Goal: Task Accomplishment & Management: Use online tool/utility

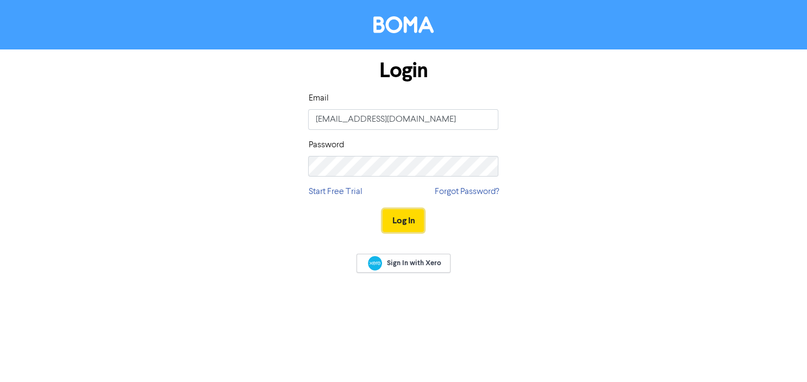
click at [406, 221] on button "Log In" at bounding box center [403, 220] width 41 height 23
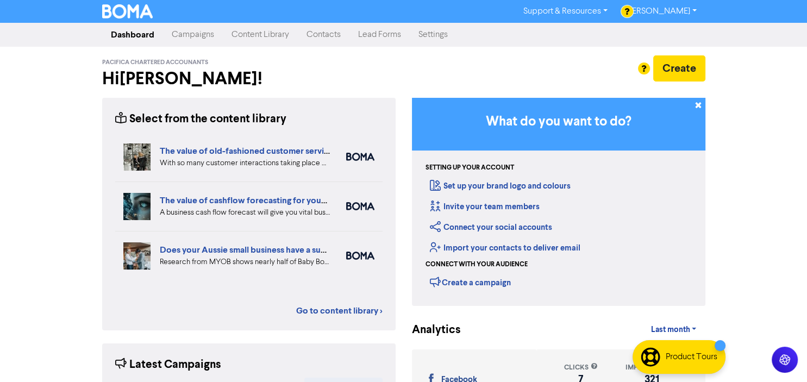
click at [249, 36] on link "Content Library" at bounding box center [260, 35] width 75 height 22
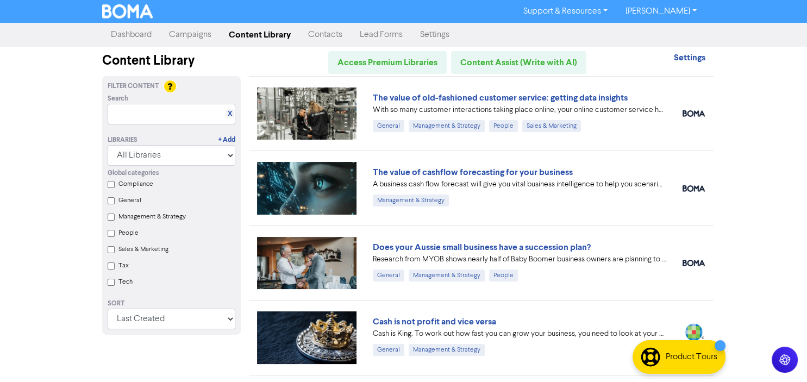
click at [194, 36] on link "Campaigns" at bounding box center [190, 35] width 60 height 22
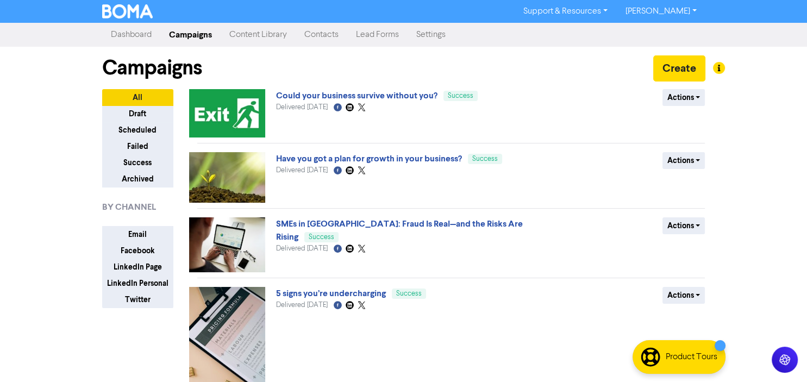
click at [249, 35] on link "Content Library" at bounding box center [258, 35] width 75 height 22
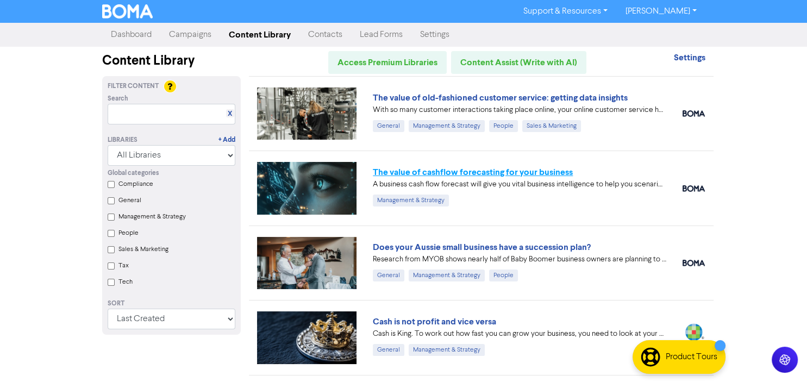
click at [472, 171] on link "The value of cashflow forecasting for your business" at bounding box center [473, 172] width 200 height 11
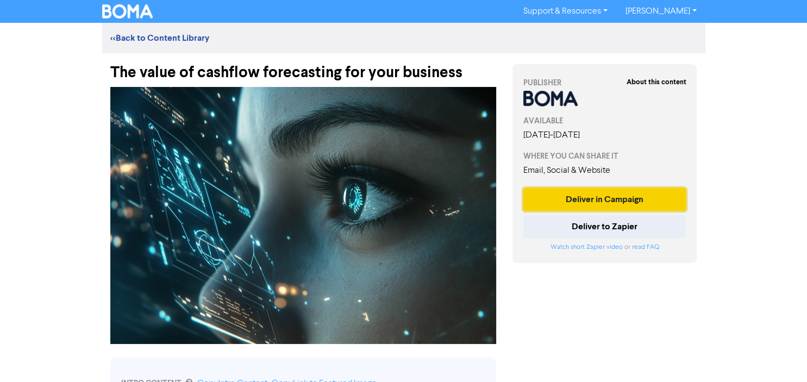
click at [595, 202] on button "Deliver in Campaign" at bounding box center [605, 199] width 163 height 23
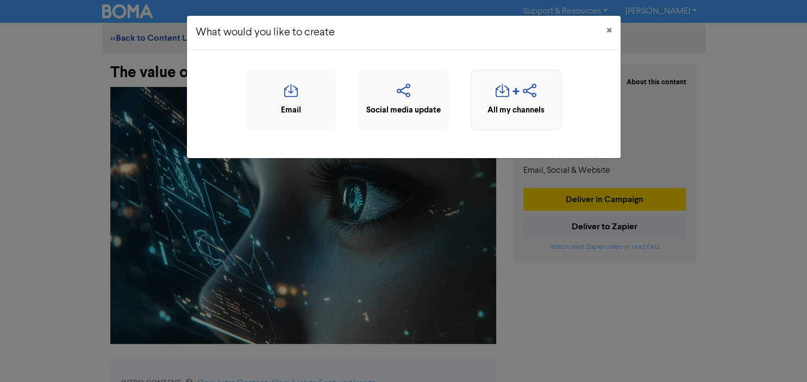
click at [514, 103] on div "button" at bounding box center [516, 94] width 79 height 21
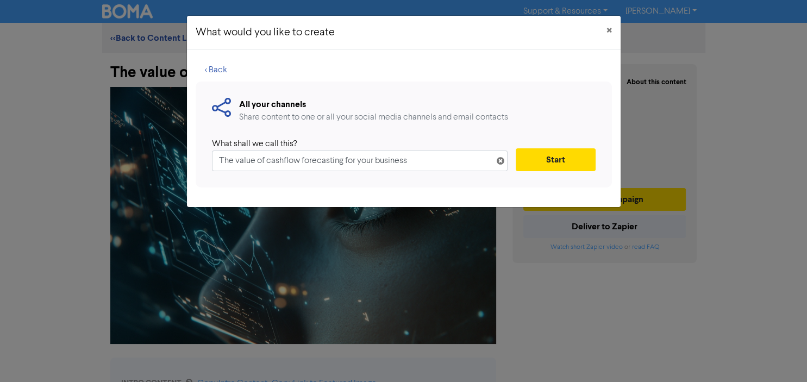
click at [271, 160] on input "The value of cashflow forecasting for your business" at bounding box center [360, 161] width 296 height 21
click at [567, 158] on button "Start" at bounding box center [555, 159] width 79 height 23
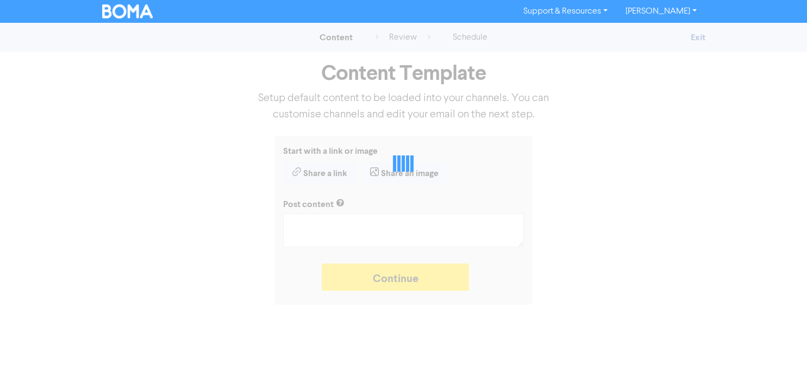
type textarea "x"
type textarea "A business cash flow forecast will give you vital business intelligence to help…"
type textarea "x"
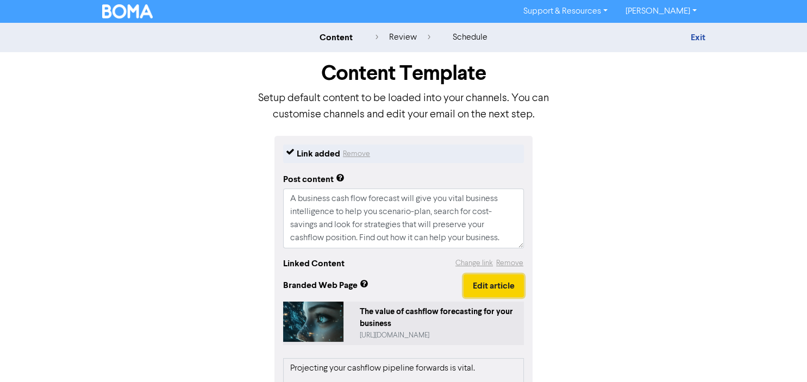
click at [501, 286] on button "Edit article" at bounding box center [494, 286] width 60 height 23
